Goal: Task Accomplishment & Management: Manage account settings

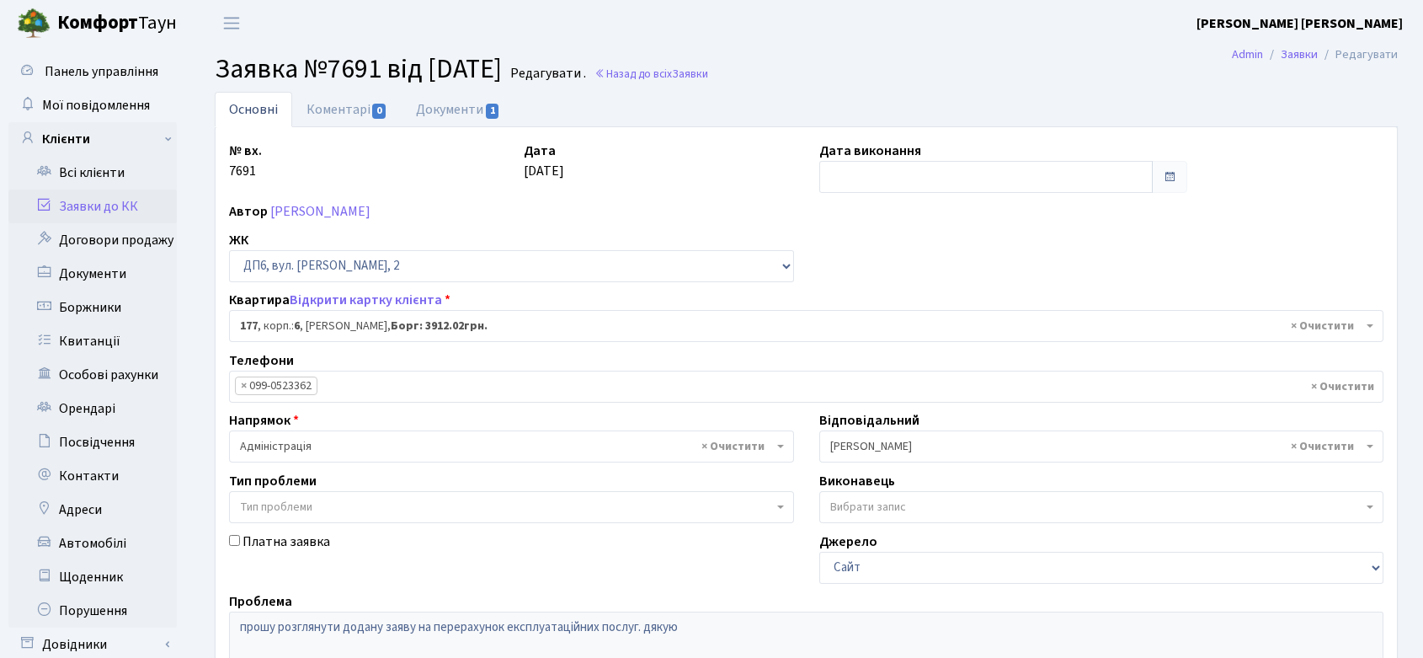
select select "46671"
select select "82"
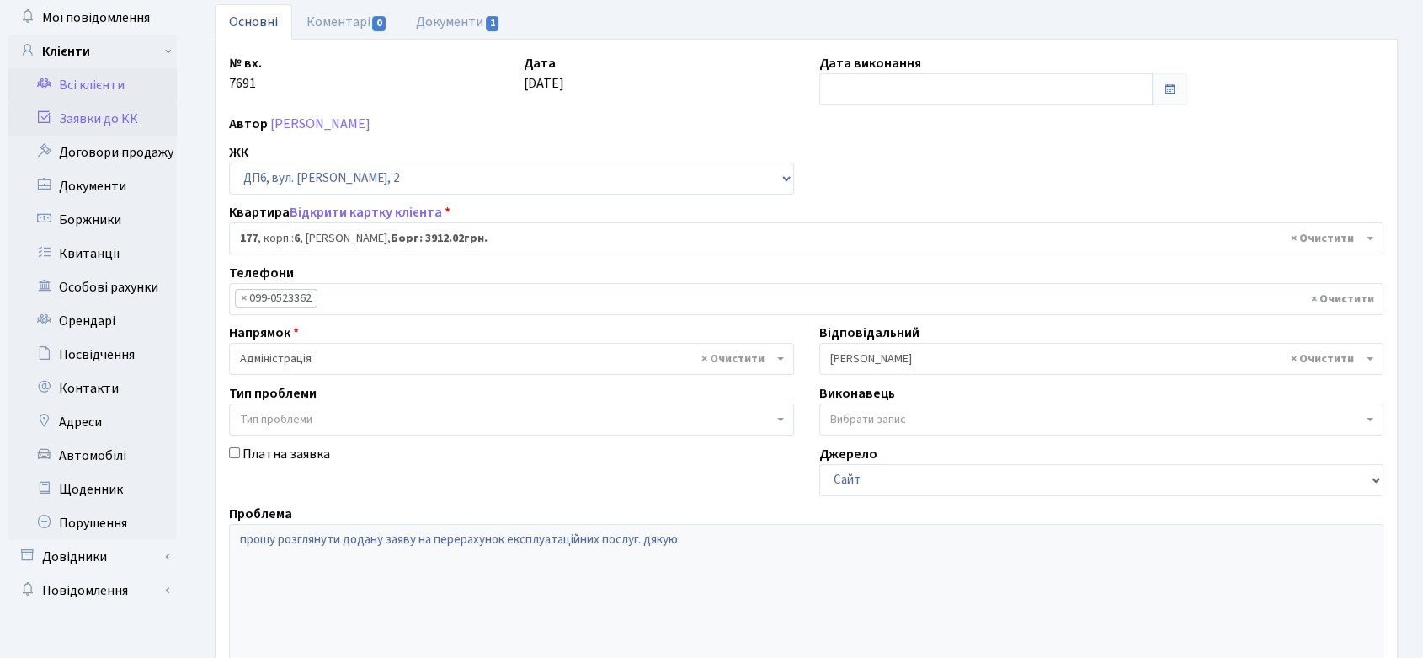
click at [85, 78] on link "Всі клієнти" at bounding box center [92, 85] width 168 height 34
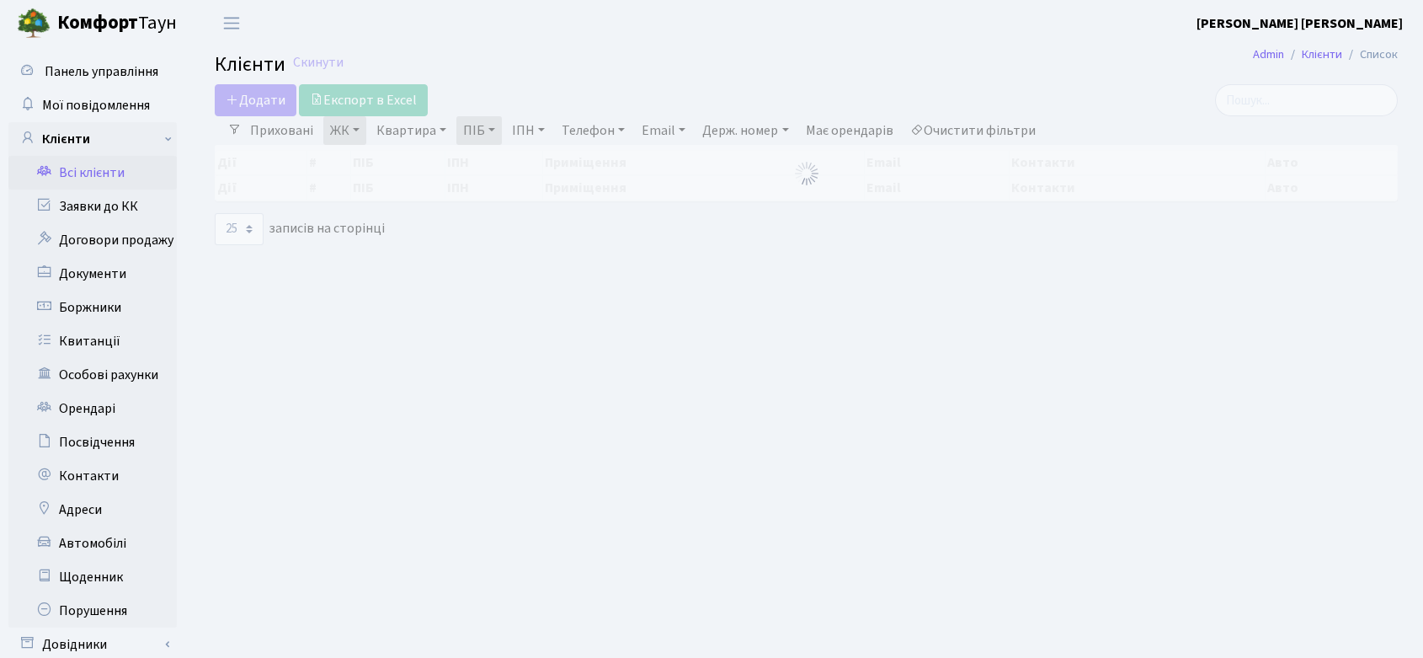
select select "25"
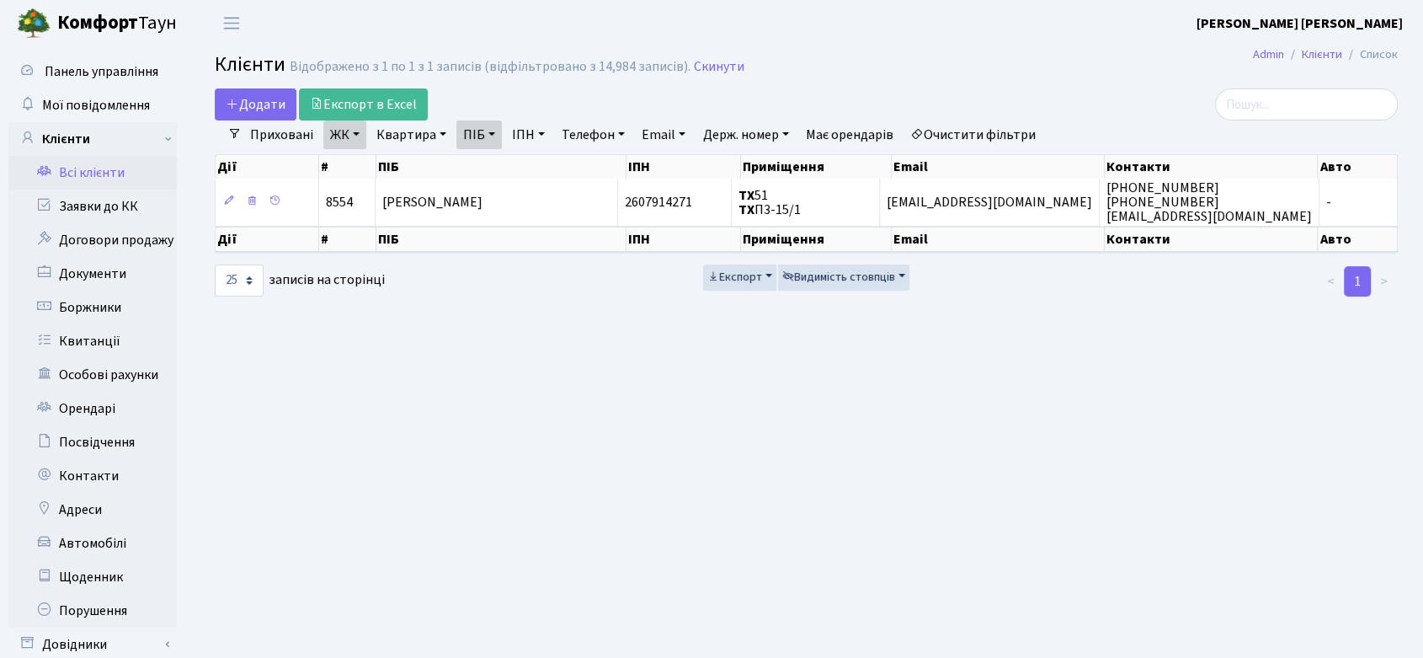
click at [703, 77] on h2 "Клієнти Відображено з 1 по 1 з 1 записів (відфільтровано з 14,984 записів). Ски…" at bounding box center [806, 67] width 1183 height 29
click at [707, 70] on link "Скинути" at bounding box center [719, 67] width 51 height 16
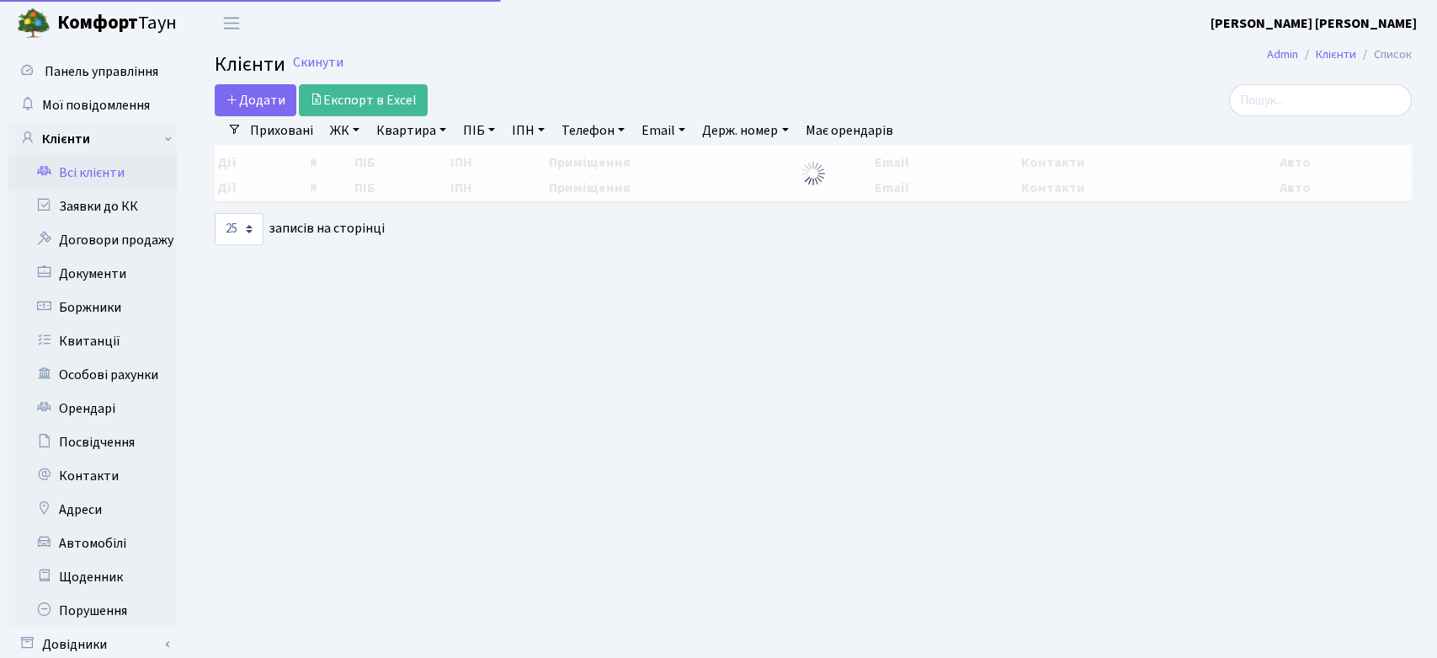
select select "25"
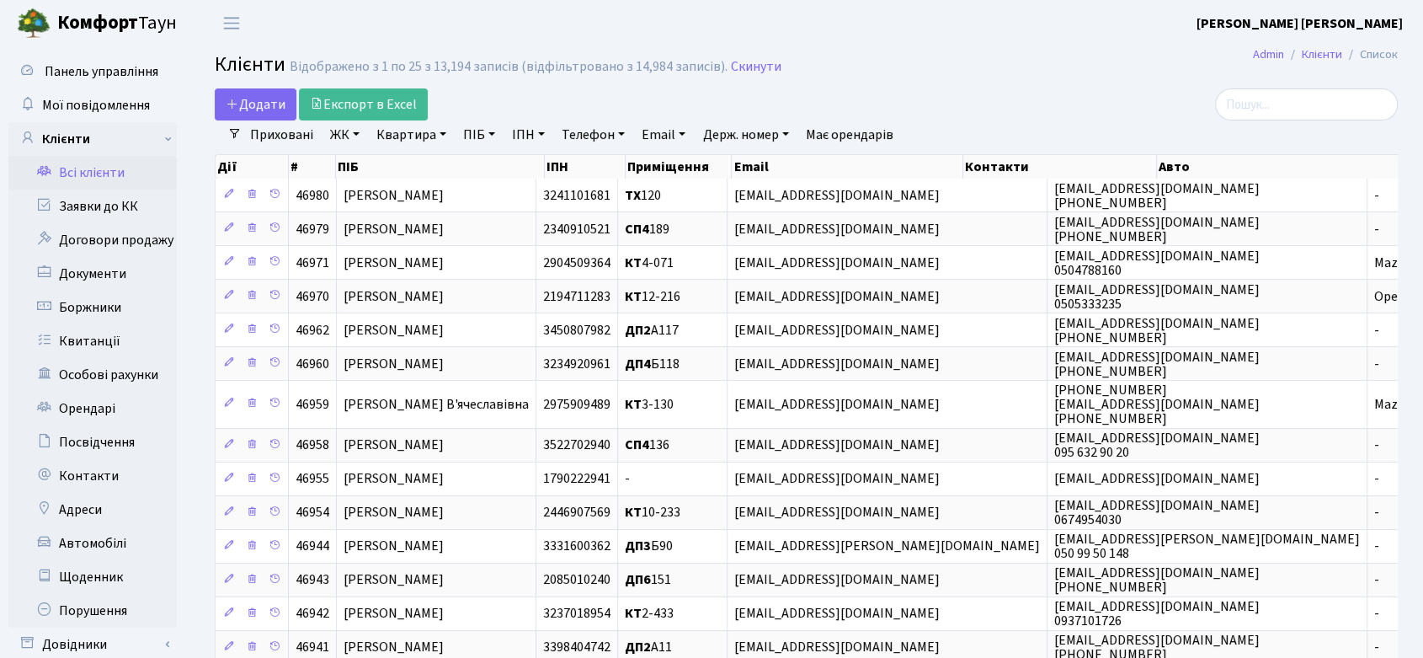
click at [479, 134] on link "ПІБ" at bounding box center [478, 134] width 45 height 29
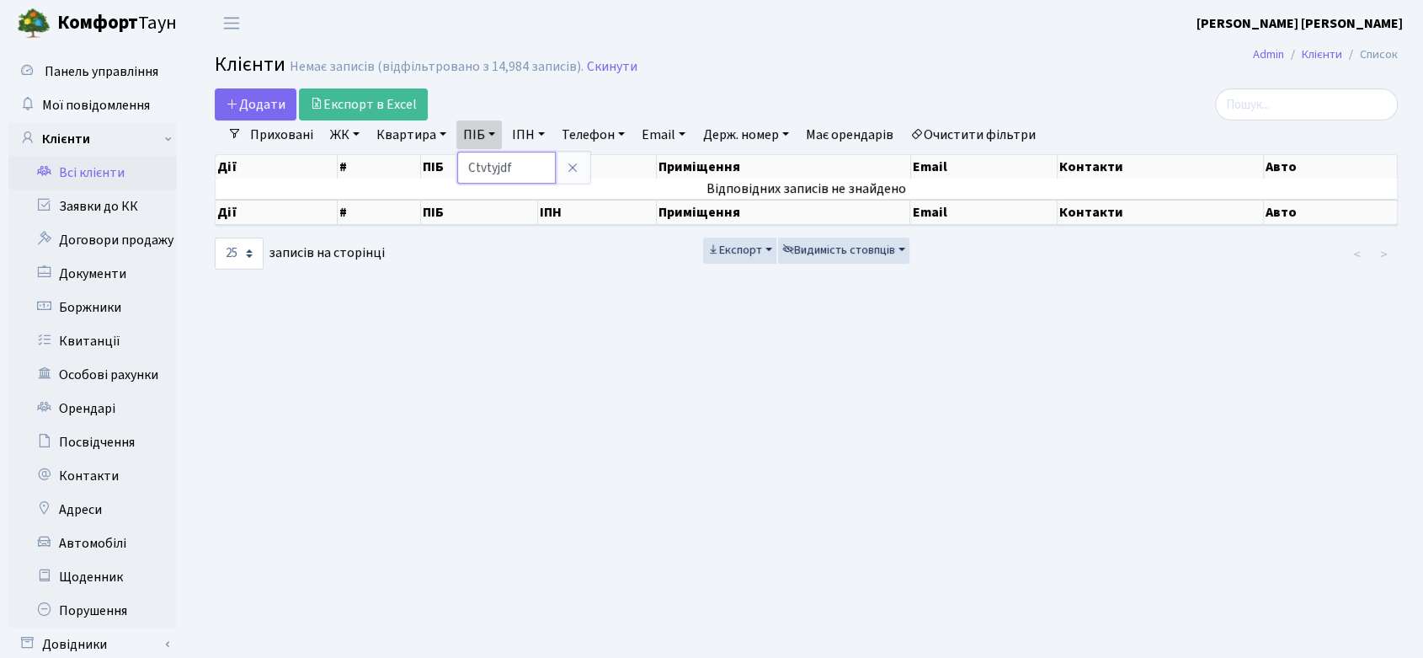
click at [506, 157] on input "Ctvtyjdf" at bounding box center [506, 168] width 98 height 32
click at [510, 156] on input "Ctvtyjdf" at bounding box center [506, 168] width 98 height 32
type input "Семенова"
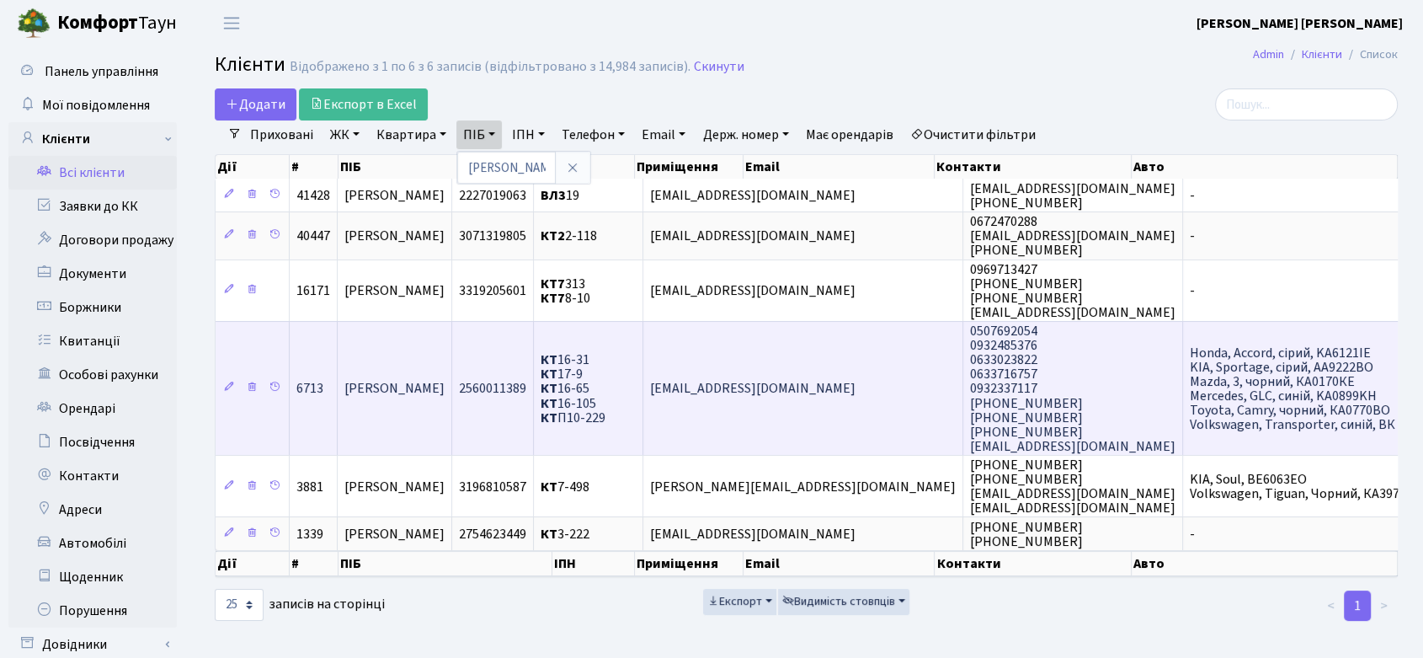
click at [605, 381] on span "КТ 16-31 КТ 17-9 КТ 16-65 КТ 16-105 КТ П10-229" at bounding box center [572, 388] width 65 height 76
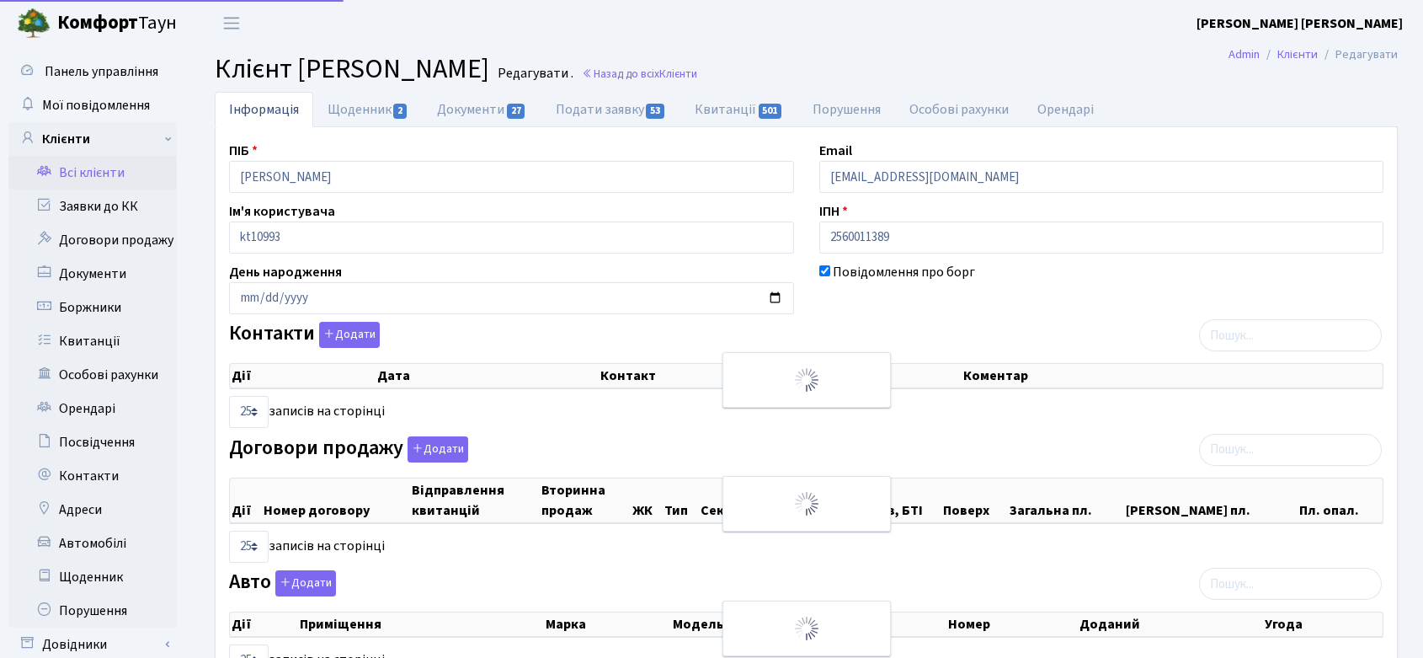
select select "25"
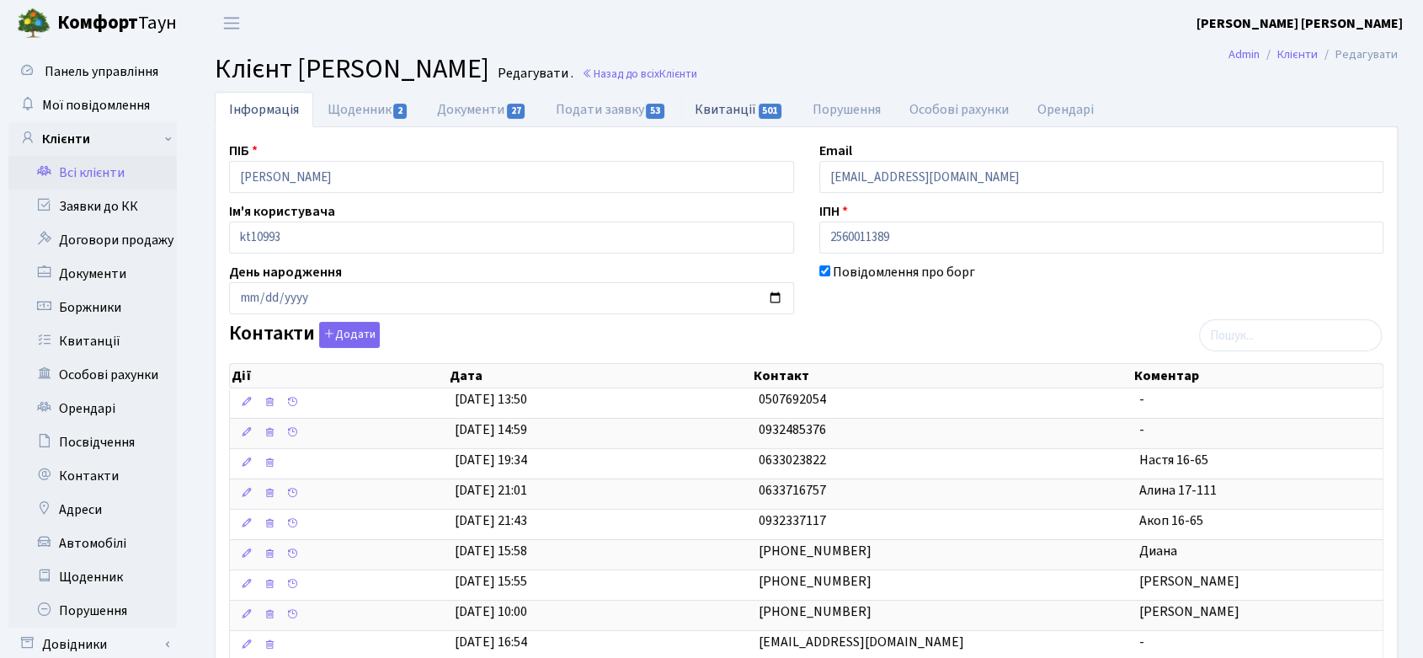
click at [764, 109] on span "501" at bounding box center [771, 111] width 24 height 15
select select "25"
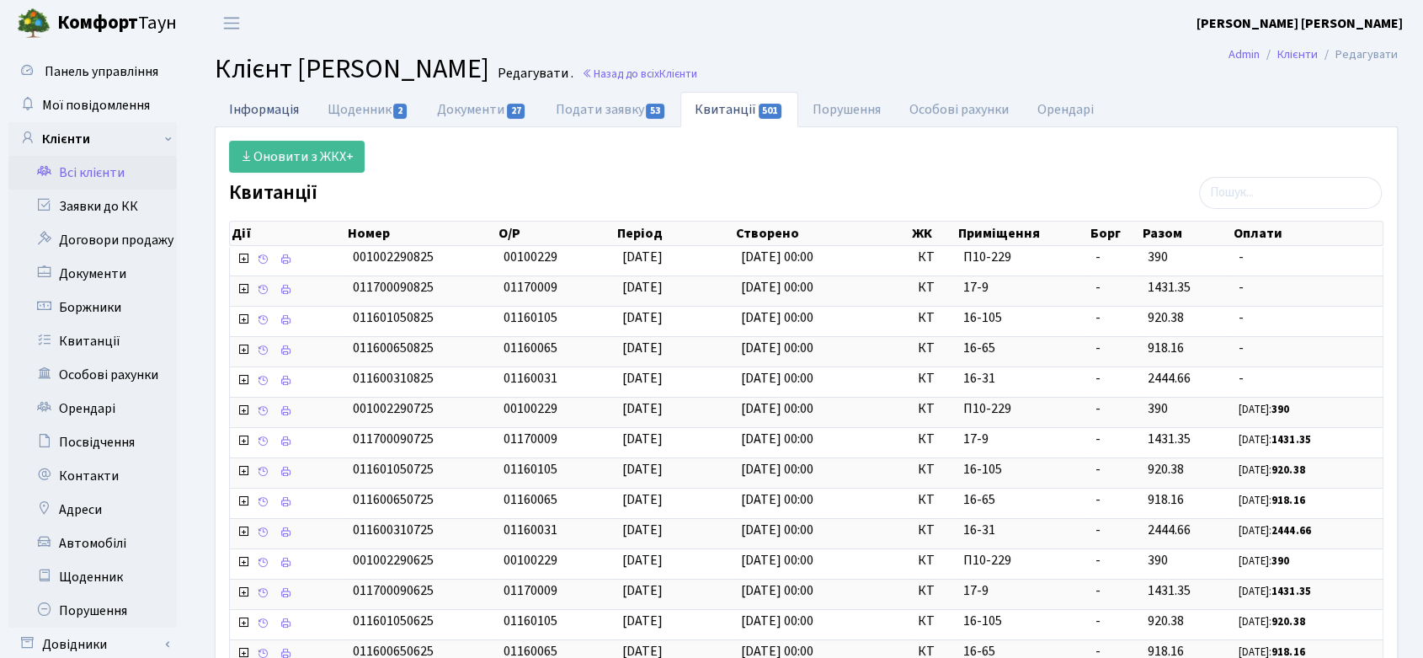
click at [275, 106] on link "Інформація" at bounding box center [264, 109] width 98 height 35
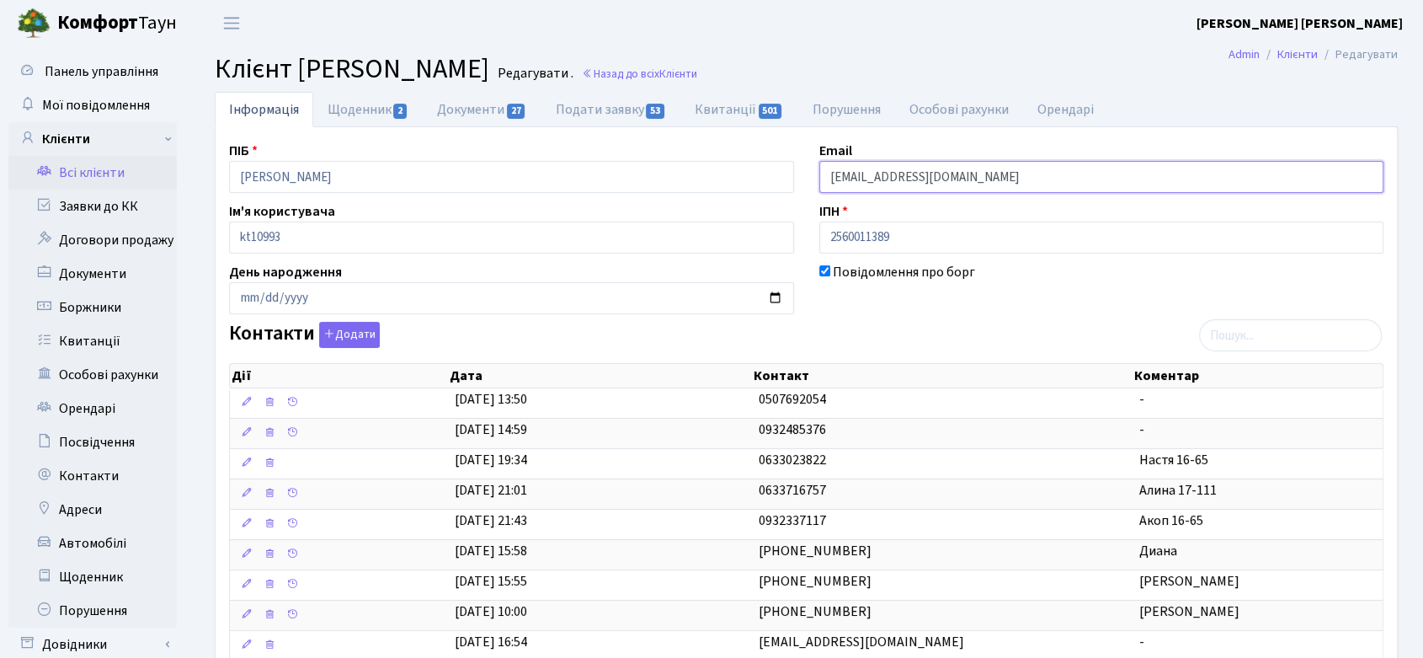
drag, startPoint x: 828, startPoint y: 173, endPoint x: 855, endPoint y: 177, distance: 27.1
click at [855, 177] on input "[EMAIL_ADDRESS][DOMAIN_NAME]" at bounding box center [1101, 177] width 565 height 32
drag, startPoint x: 876, startPoint y: 176, endPoint x: 892, endPoint y: 174, distance: 16.9
click at [892, 174] on input "snv02021970@ukr.net" at bounding box center [1101, 177] width 565 height 32
drag, startPoint x: 977, startPoint y: 176, endPoint x: 812, endPoint y: 173, distance: 164.2
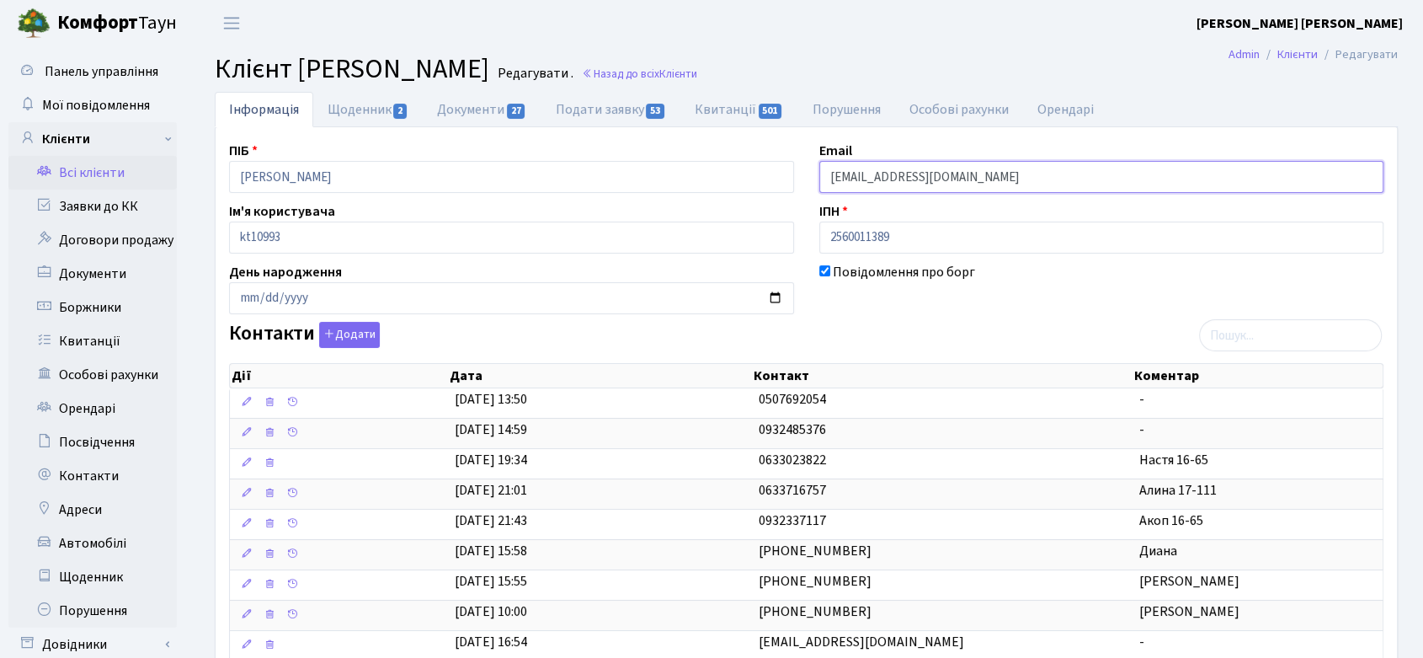
click at [812, 173] on div "Email snv02021970@ukr.net" at bounding box center [1102, 167] width 590 height 52
click at [125, 14] on b "Комфорт" at bounding box center [97, 22] width 81 height 27
drag, startPoint x: 1028, startPoint y: 180, endPoint x: 826, endPoint y: 184, distance: 202.1
click at [826, 184] on input "[EMAIL_ADDRESS][DOMAIN_NAME]" at bounding box center [1101, 177] width 565 height 32
click at [987, 174] on input "[EMAIL_ADDRESS][DOMAIN_NAME]" at bounding box center [1101, 177] width 565 height 32
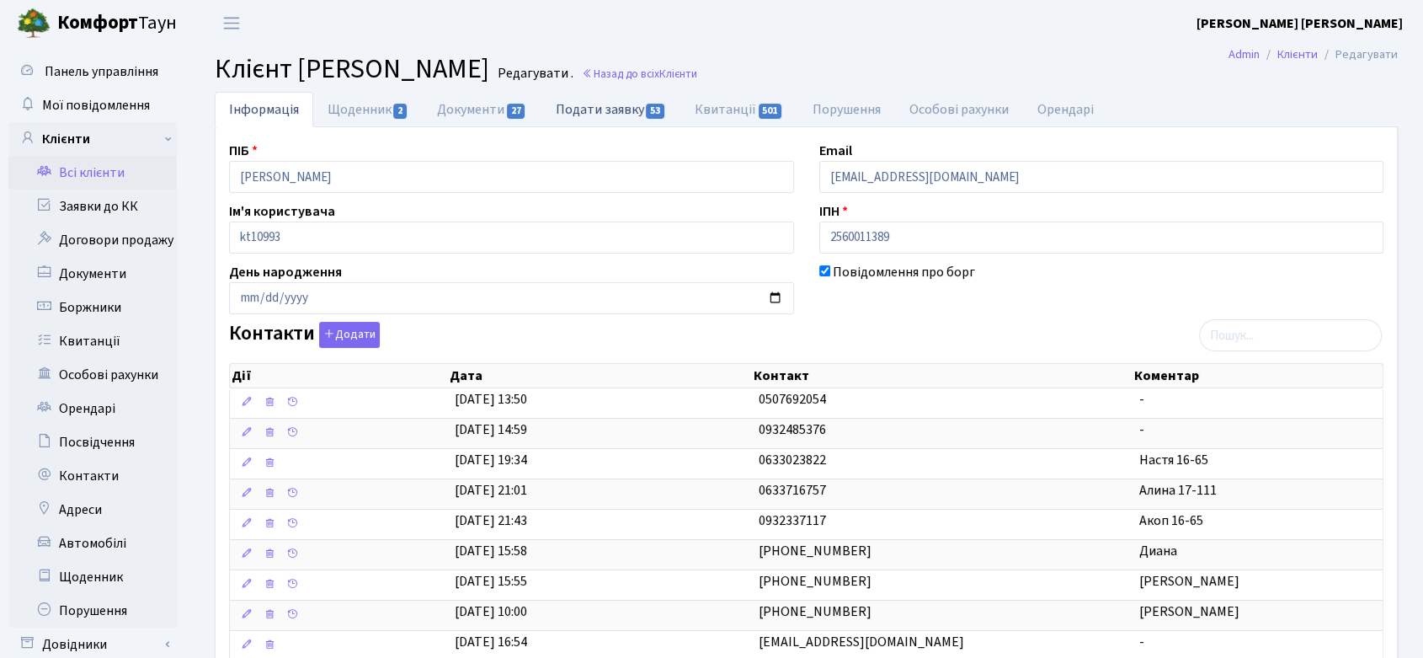
click at [602, 108] on link "Подати заявку 53" at bounding box center [610, 109] width 139 height 35
select select "25"
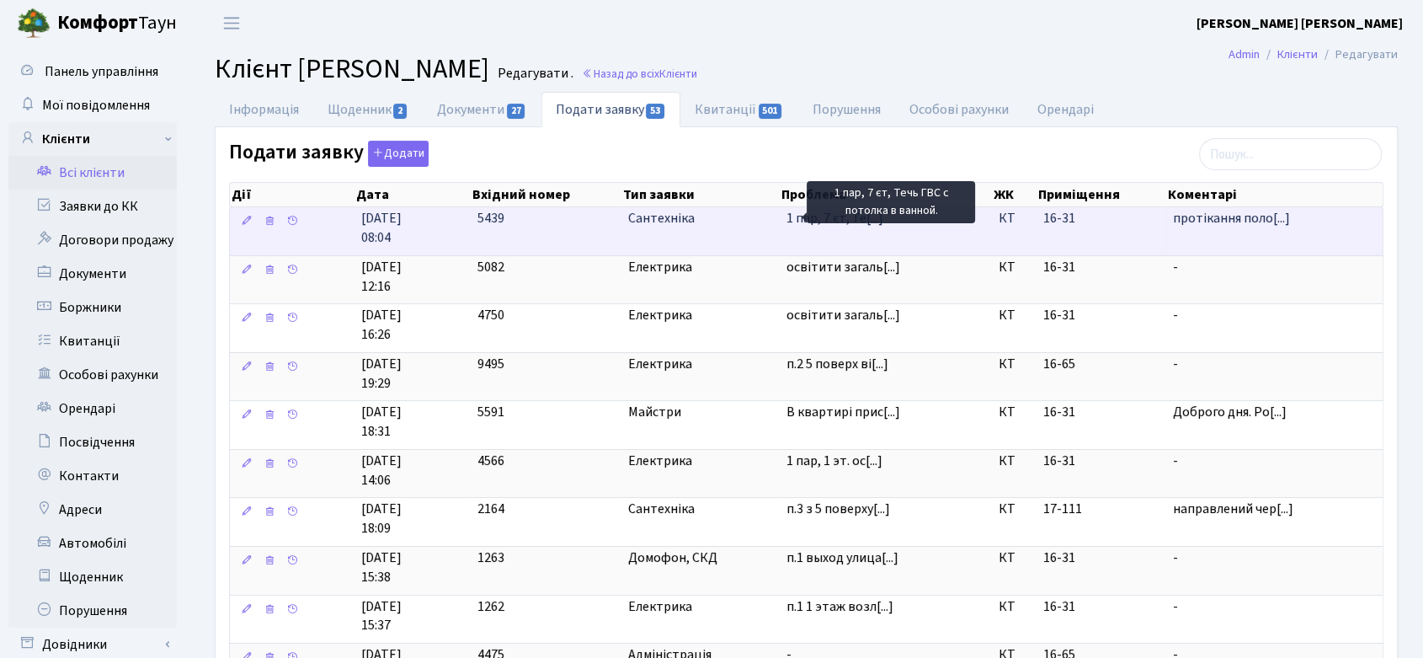
click at [824, 217] on div "1 пар, 7 єт, Течь ГВС с потолка в ванной." at bounding box center [891, 202] width 168 height 42
click at [677, 215] on span "Сантехніка" at bounding box center [700, 218] width 145 height 19
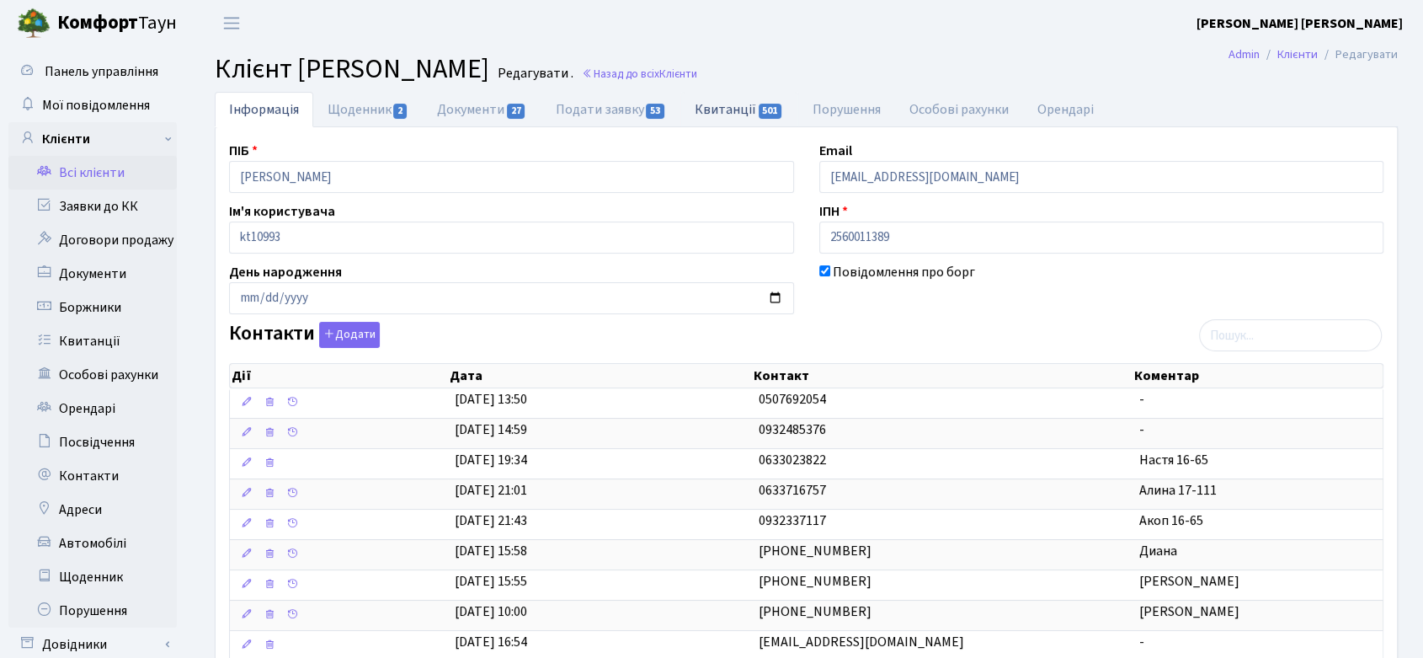
click at [743, 118] on link "Квитанції 501" at bounding box center [738, 109] width 117 height 35
select select "25"
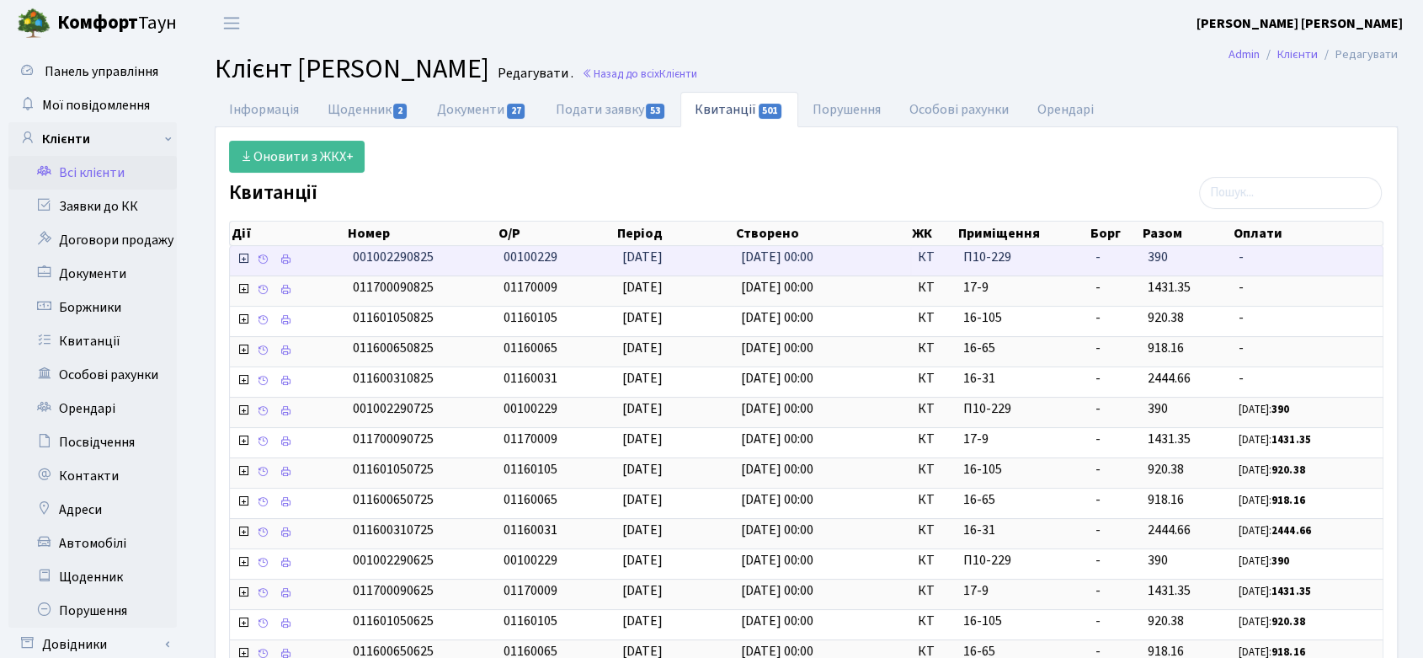
click at [239, 256] on icon at bounding box center [243, 258] width 13 height 13
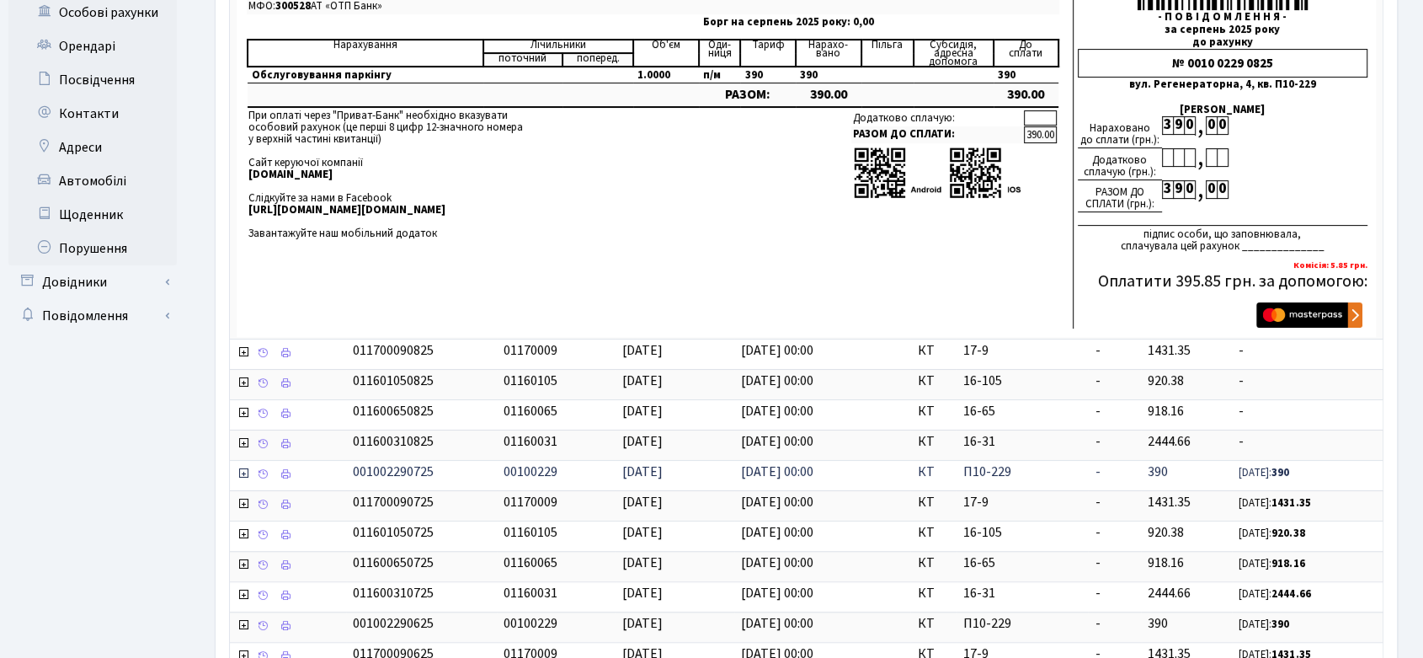
scroll to position [467, 0]
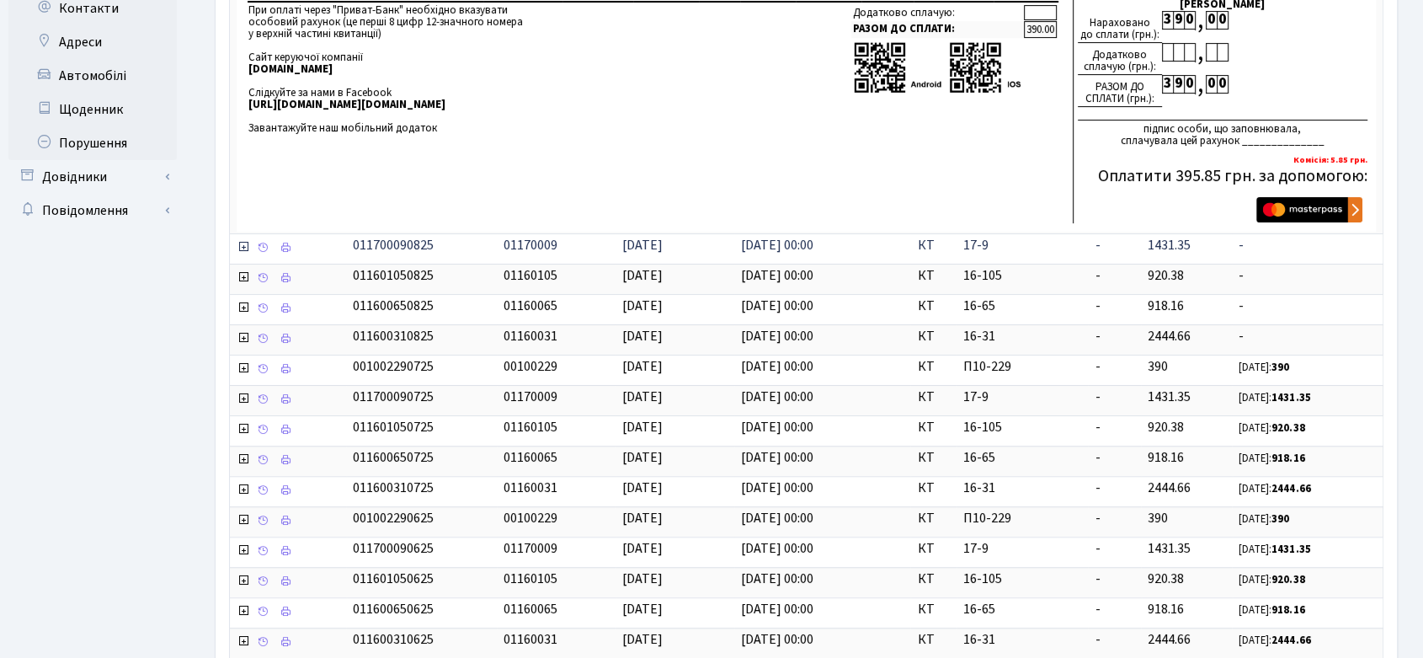
click at [242, 242] on icon at bounding box center [243, 246] width 13 height 13
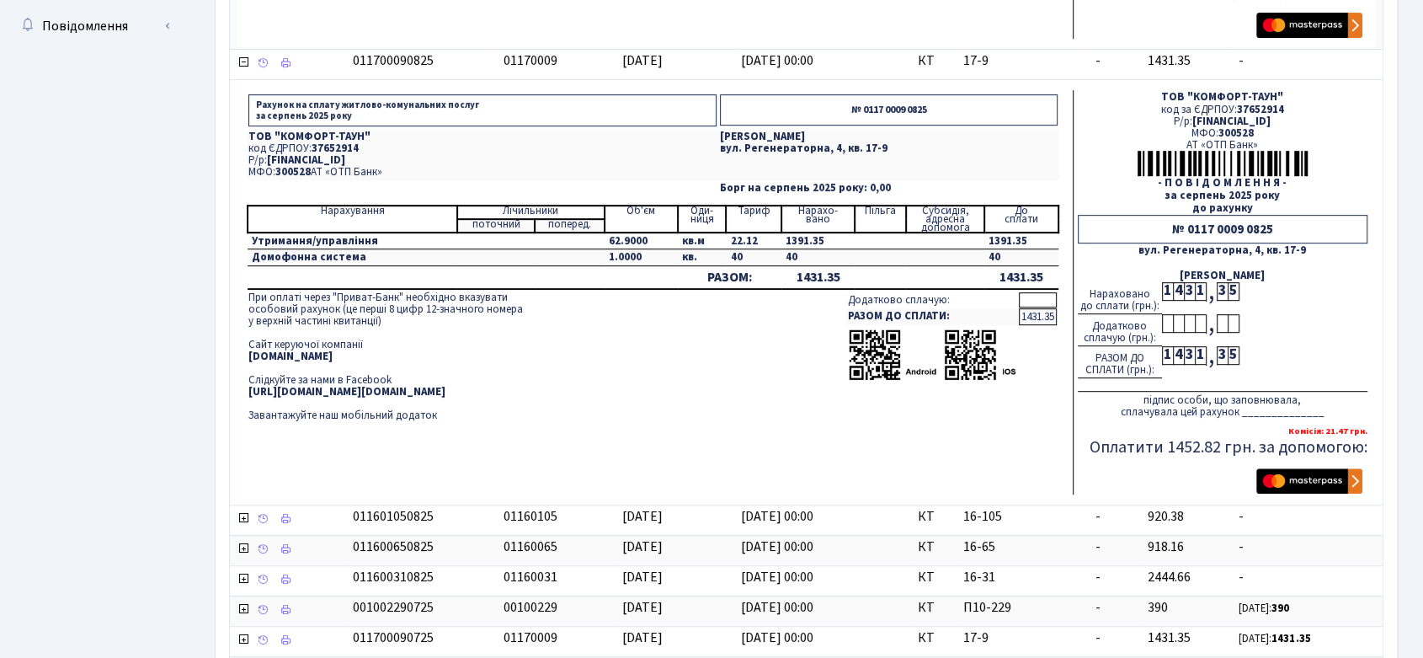
scroll to position [654, 0]
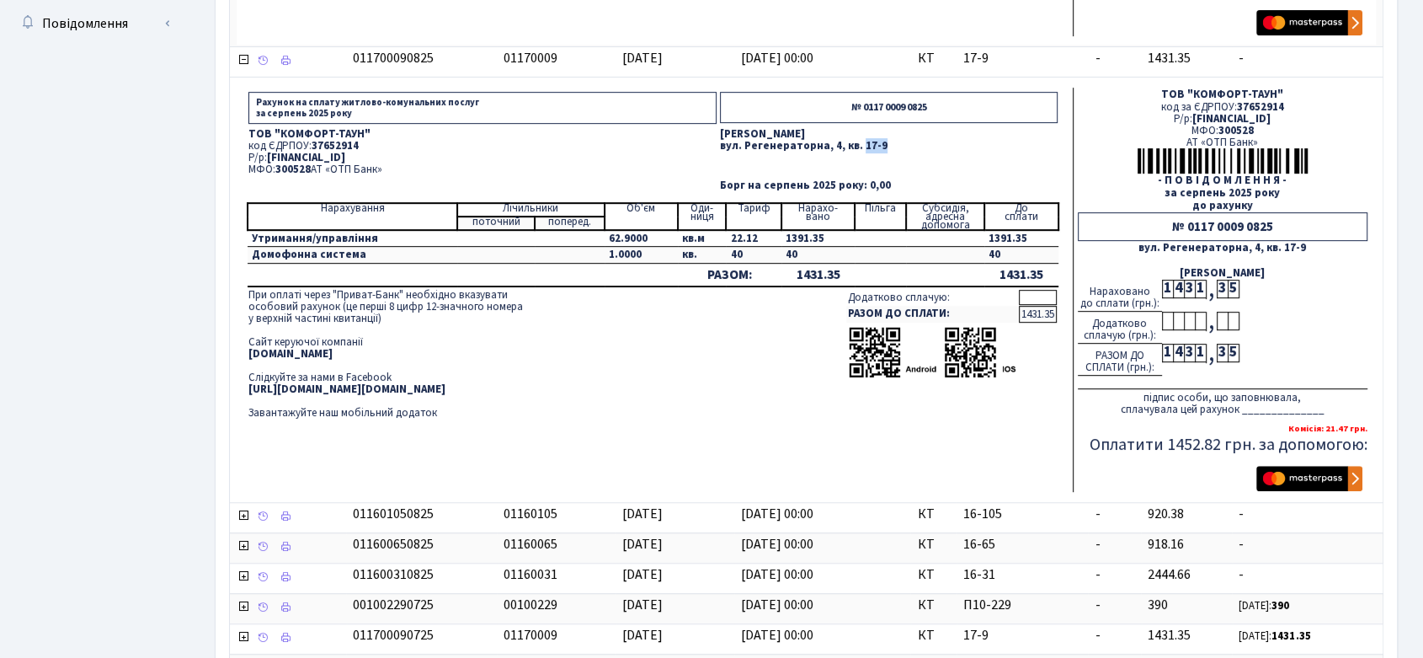
drag, startPoint x: 855, startPoint y: 141, endPoint x: 875, endPoint y: 143, distance: 19.4
click at [875, 143] on p "вул. Регенераторна, 4, кв. 17-9" at bounding box center [888, 146] width 337 height 11
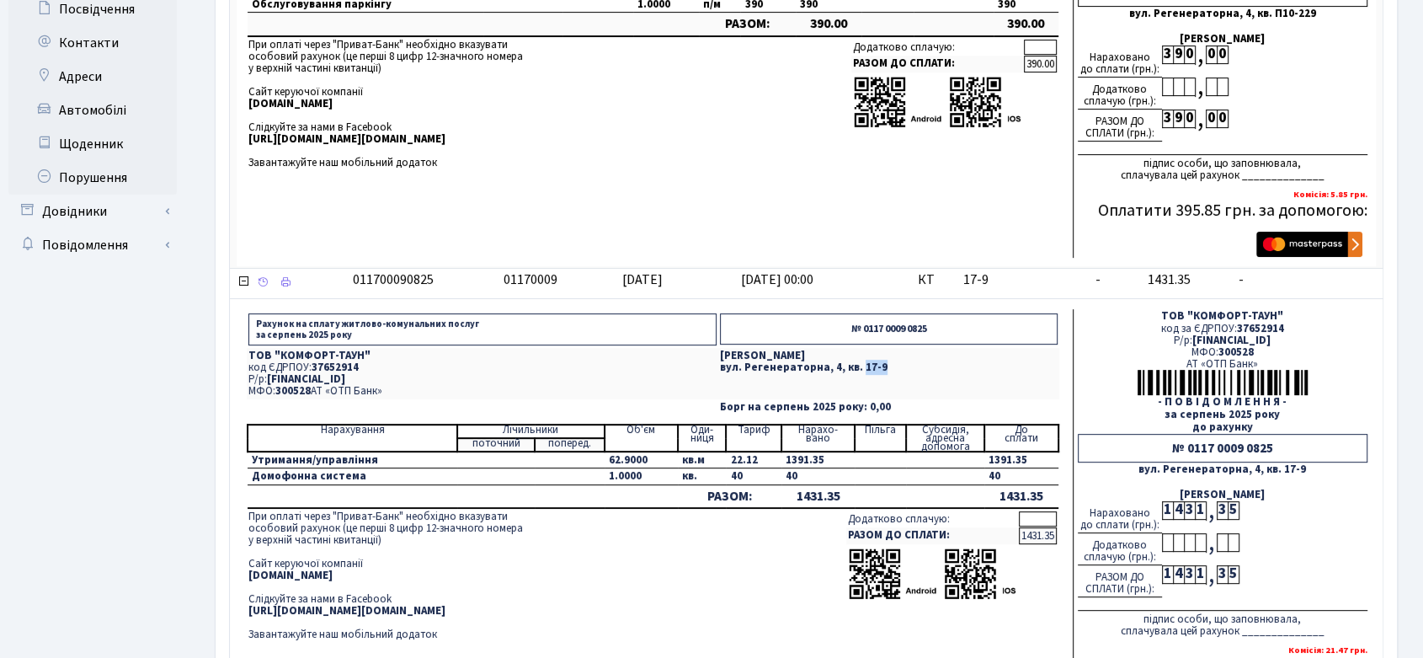
scroll to position [374, 0]
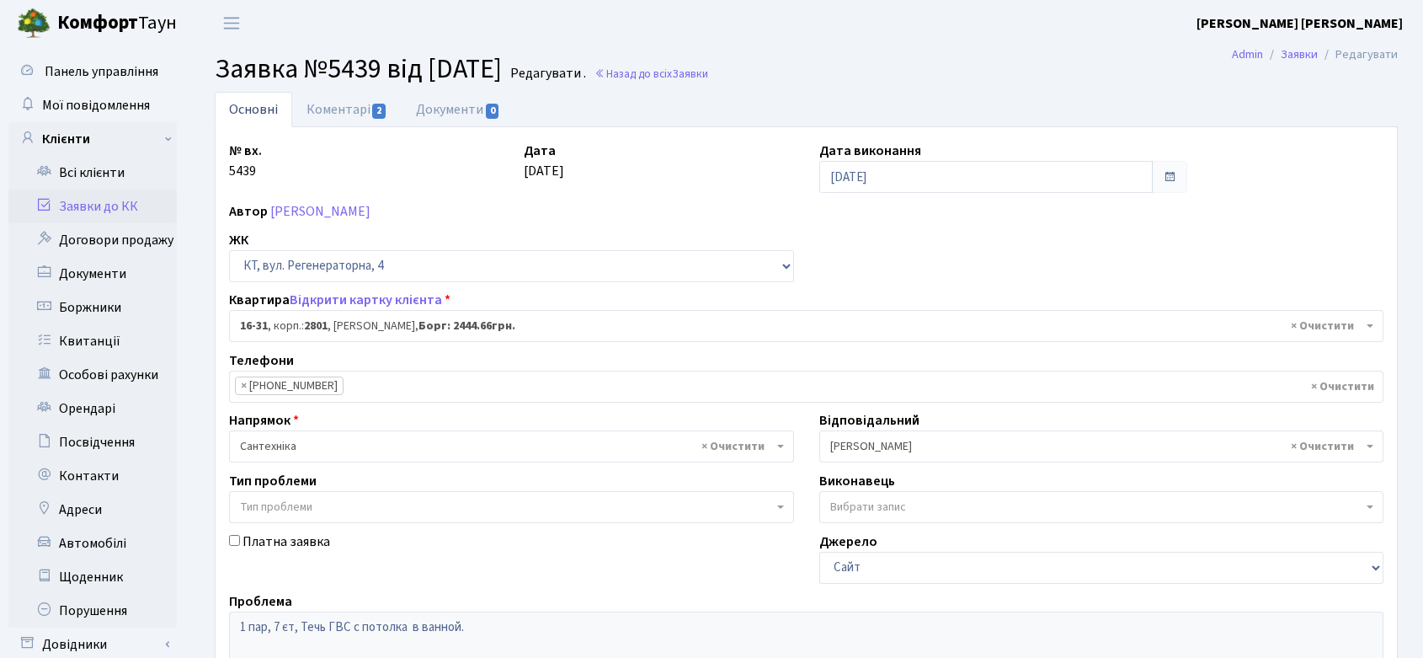
select select "8592"
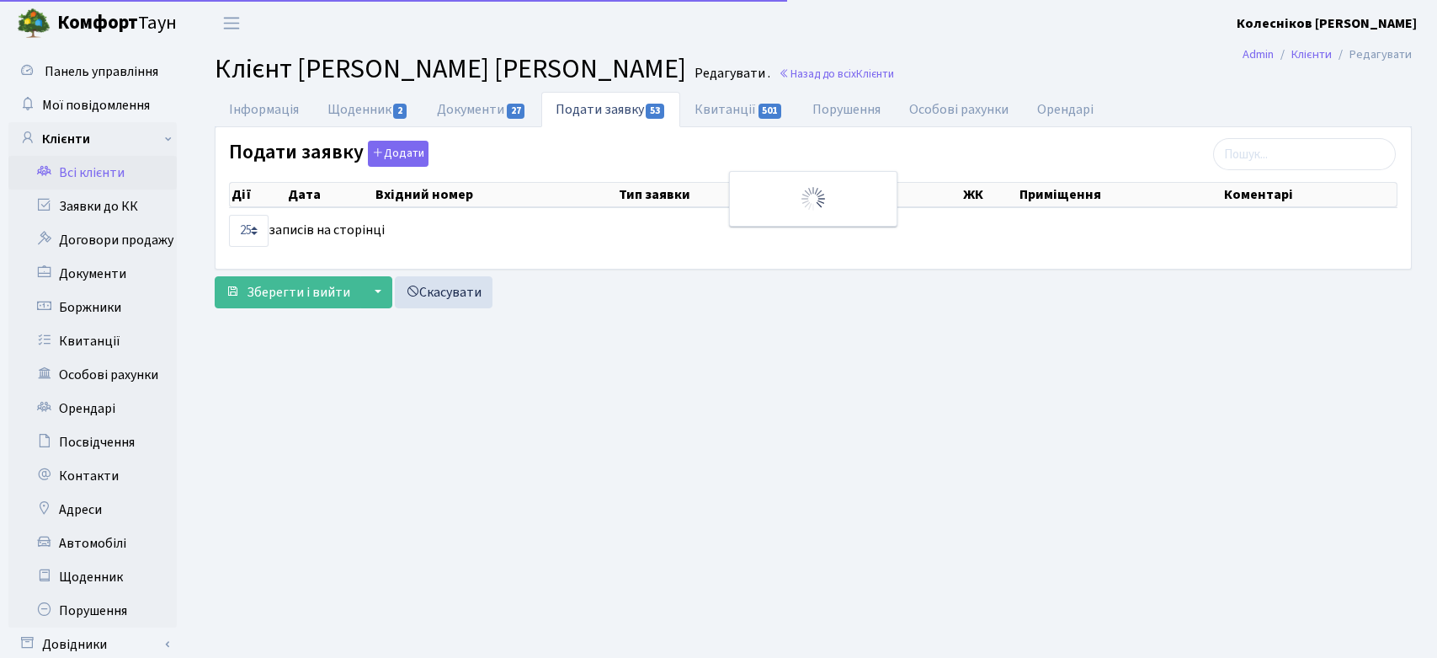
select select "25"
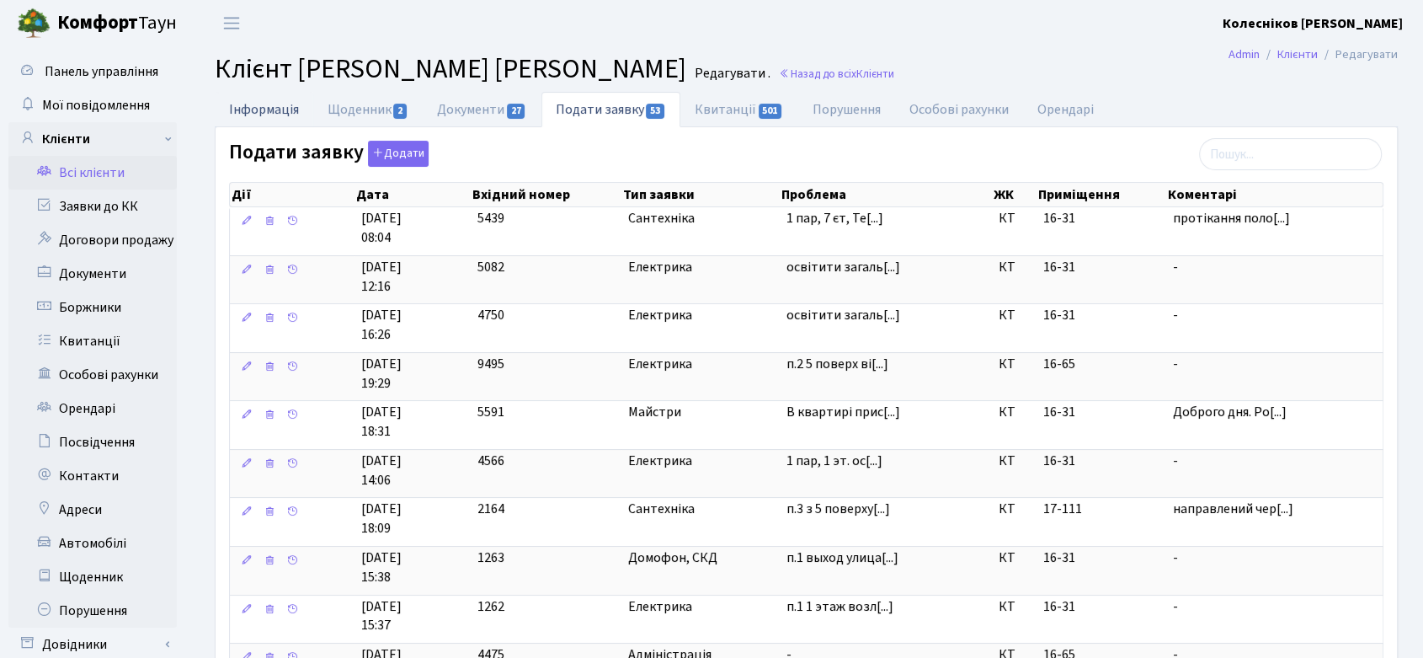
click at [268, 107] on link "Інформація" at bounding box center [264, 109] width 98 height 35
select select "25"
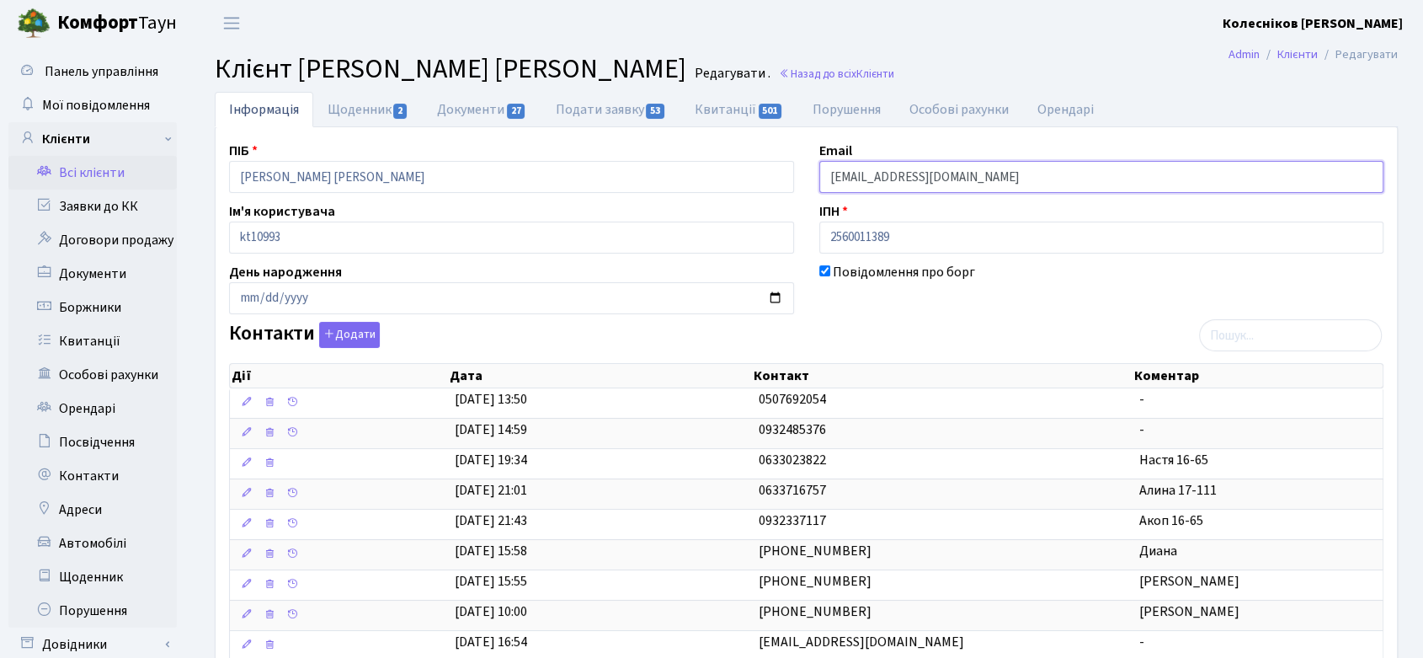
drag, startPoint x: 970, startPoint y: 173, endPoint x: 815, endPoint y: 179, distance: 155.0
click at [815, 179] on div "Email [EMAIL_ADDRESS][DOMAIN_NAME]" at bounding box center [1102, 167] width 590 height 52
click at [364, 109] on link "Щоденник 2" at bounding box center [367, 109] width 109 height 35
select select "25"
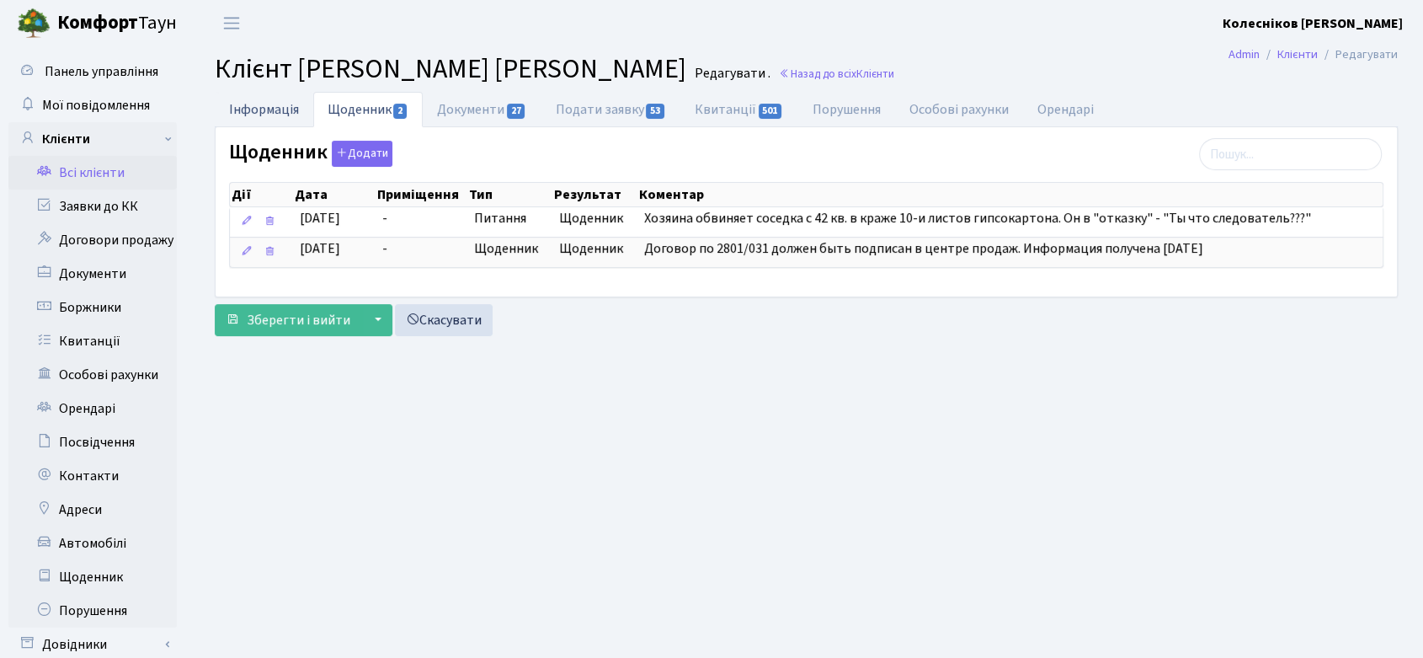
click at [282, 97] on link "Інформація" at bounding box center [264, 109] width 98 height 35
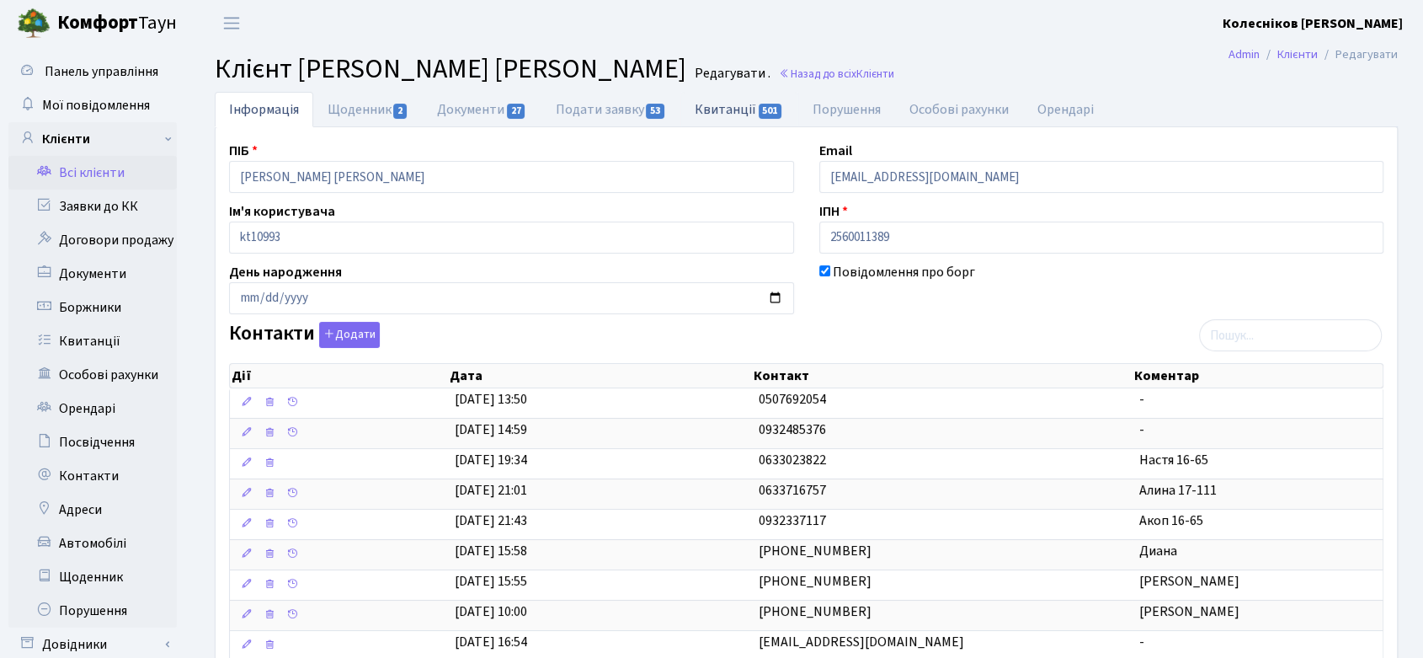
click at [737, 108] on link "Квитанції 501" at bounding box center [738, 109] width 117 height 35
select select "25"
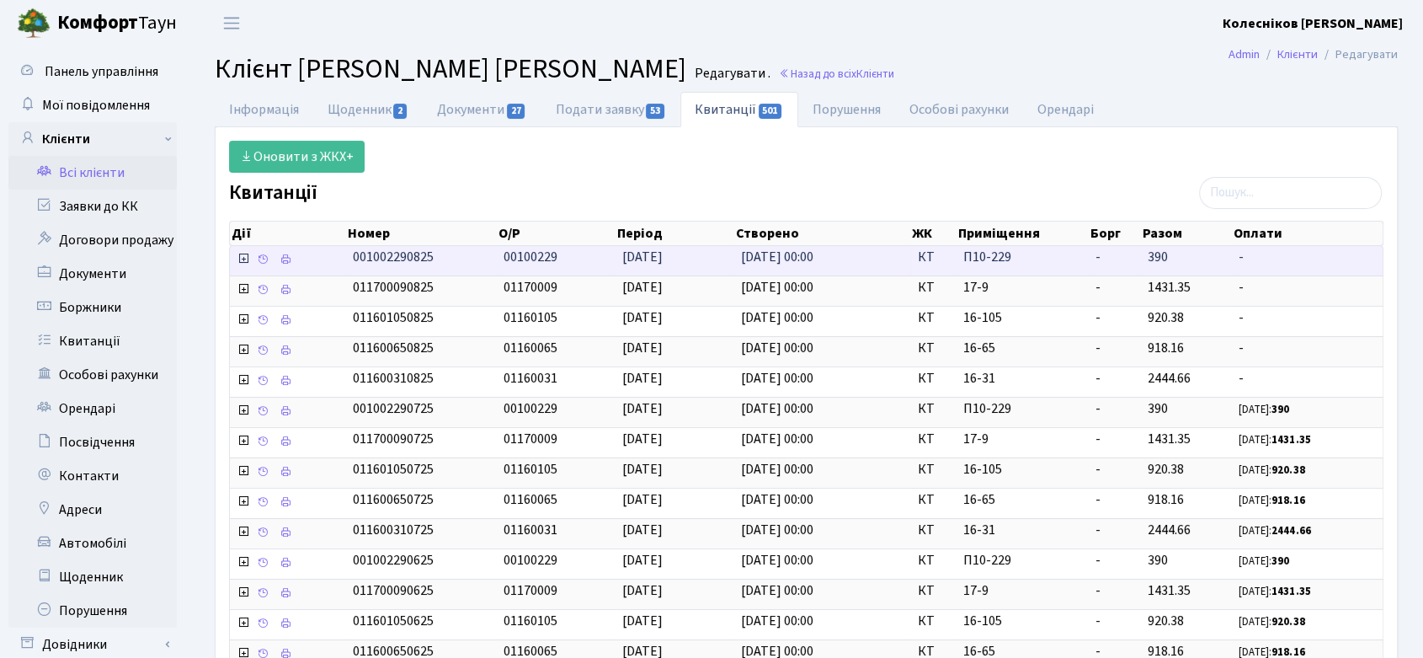
click at [240, 256] on icon at bounding box center [243, 258] width 13 height 13
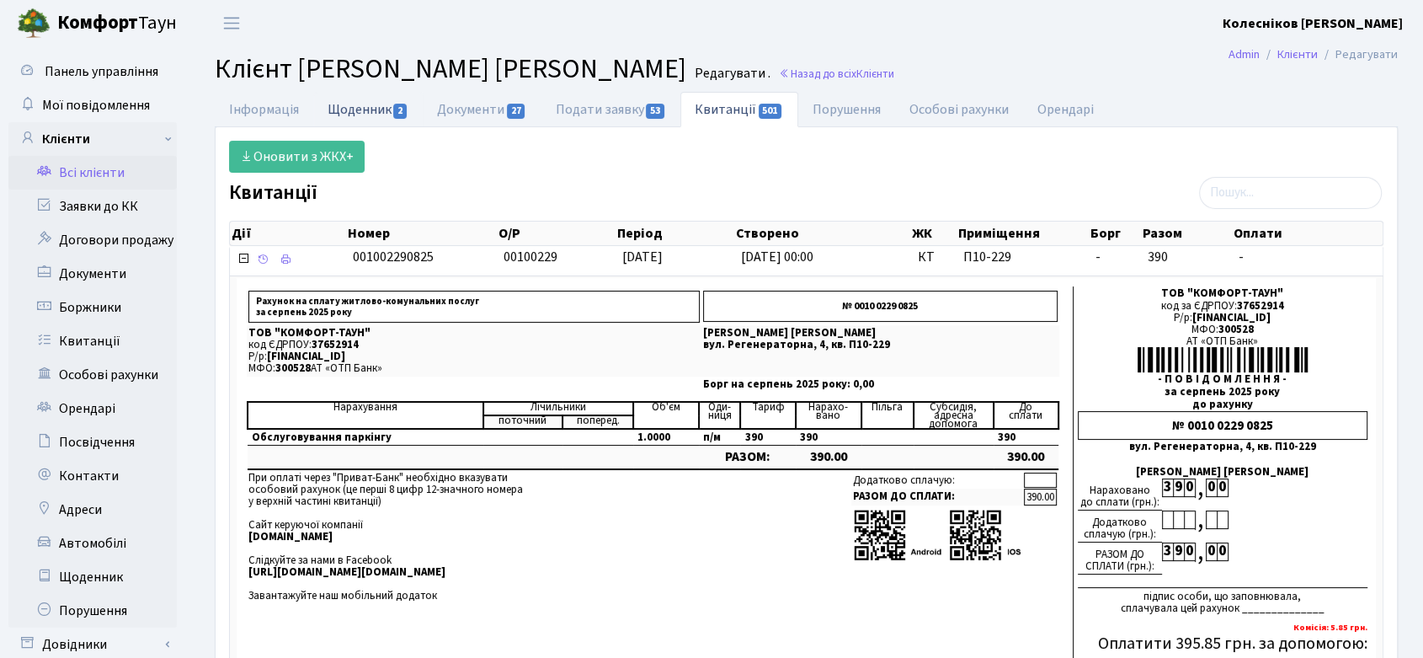
click at [378, 106] on link "Щоденник 2" at bounding box center [367, 109] width 109 height 35
